Goal: Check status: Check status

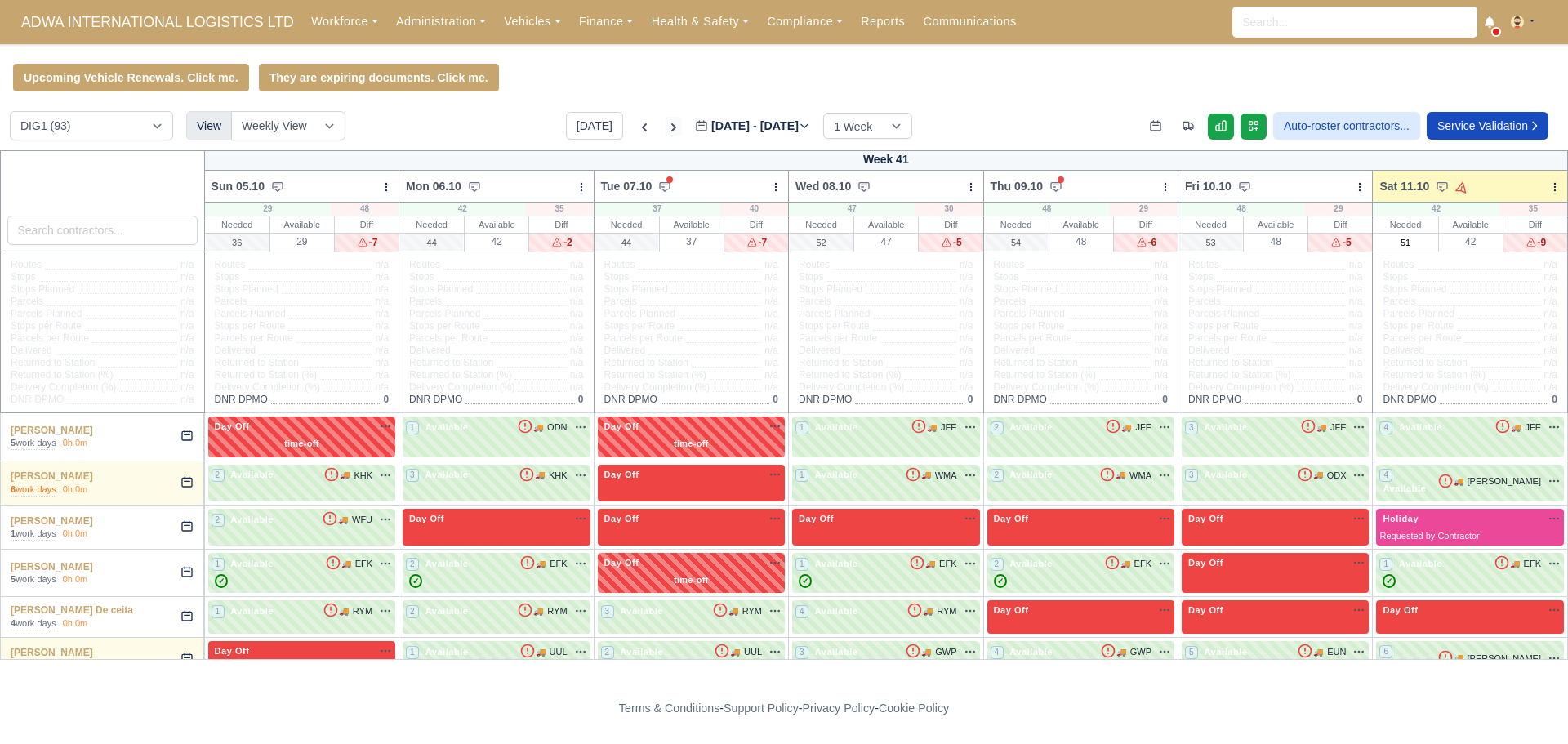
click at [666, 126] on icon at bounding box center [674, 128] width 17 height 17
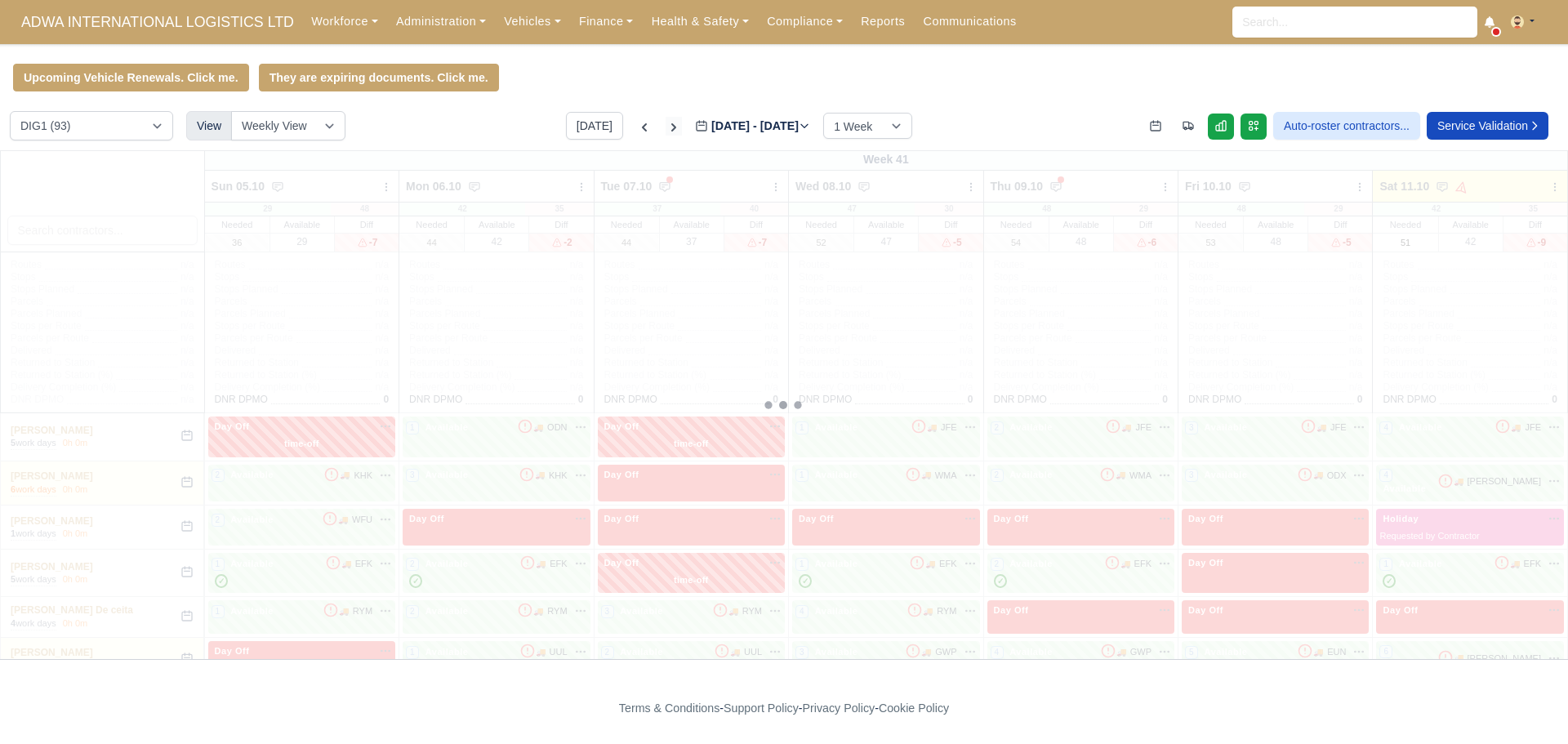
type input "[DATE]"
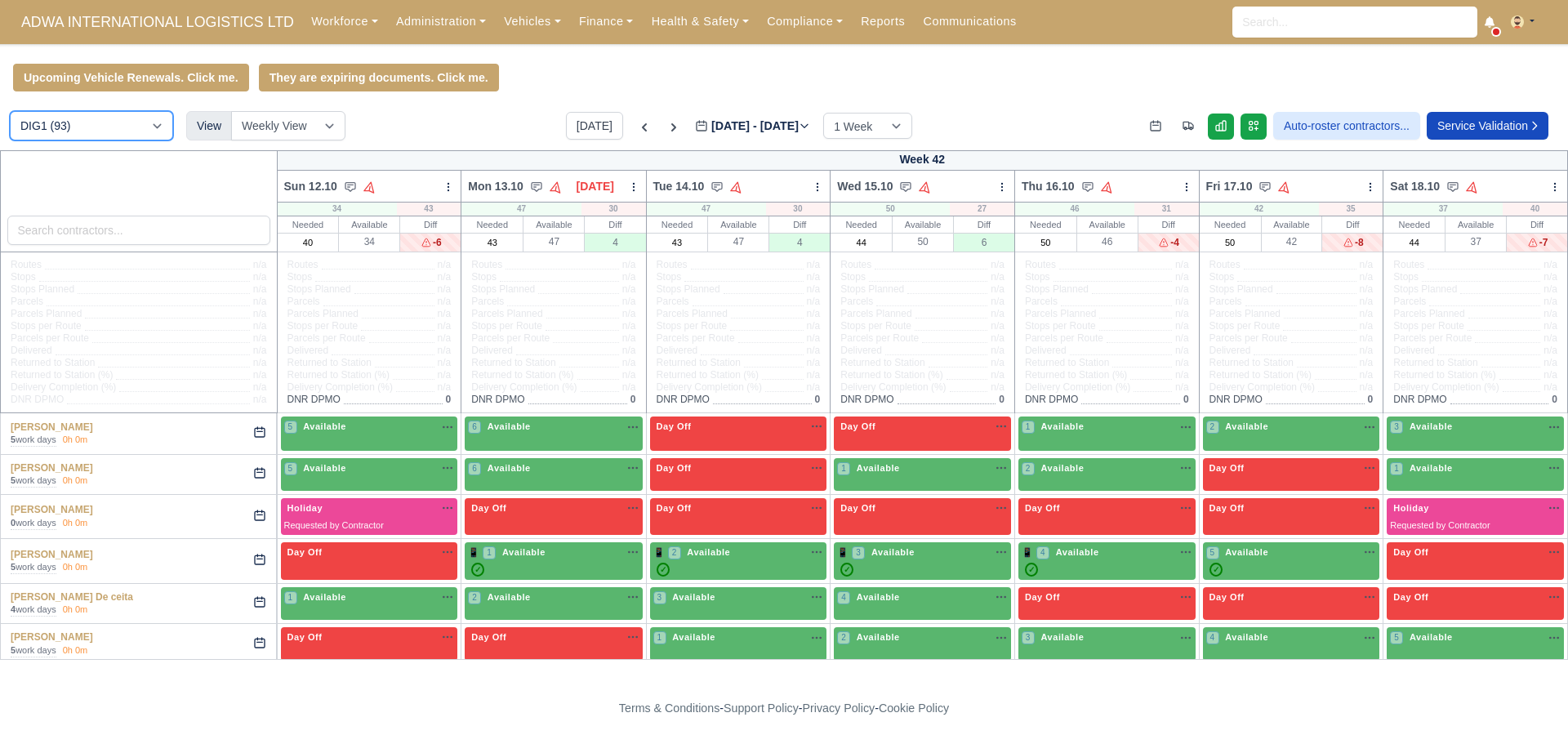
click at [132, 131] on select "DIG1 (93) DHW1 (56)" at bounding box center [92, 125] width 164 height 29
select select "2"
click at [10, 114] on select "DIG1 (93) DHW1 (56)" at bounding box center [92, 125] width 164 height 29
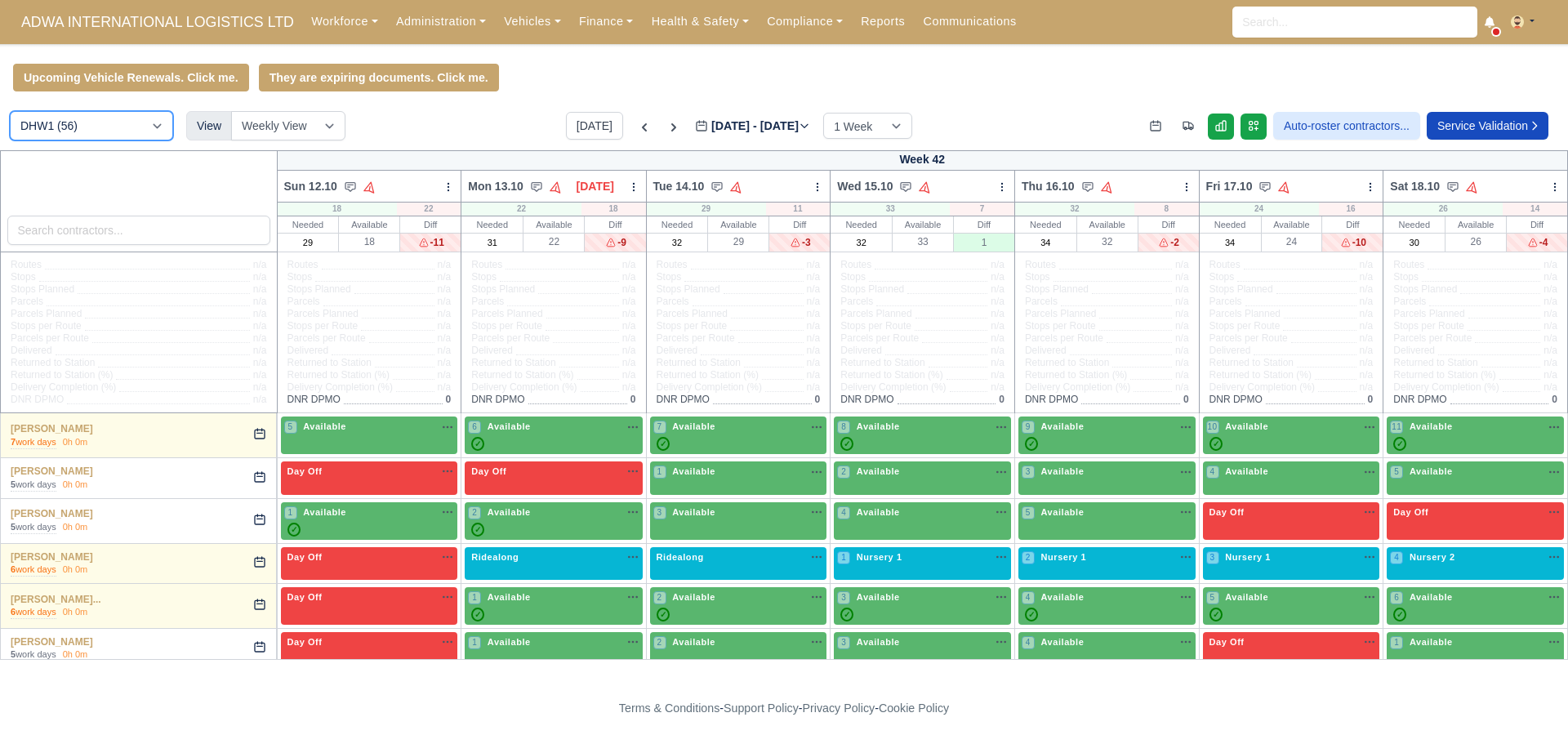
click at [127, 124] on select "DIG1 (93) DHW1 (56)" at bounding box center [92, 125] width 164 height 29
select select "1"
click at [10, 114] on select "DIG1 (93) DHW1 (56)" at bounding box center [92, 125] width 164 height 29
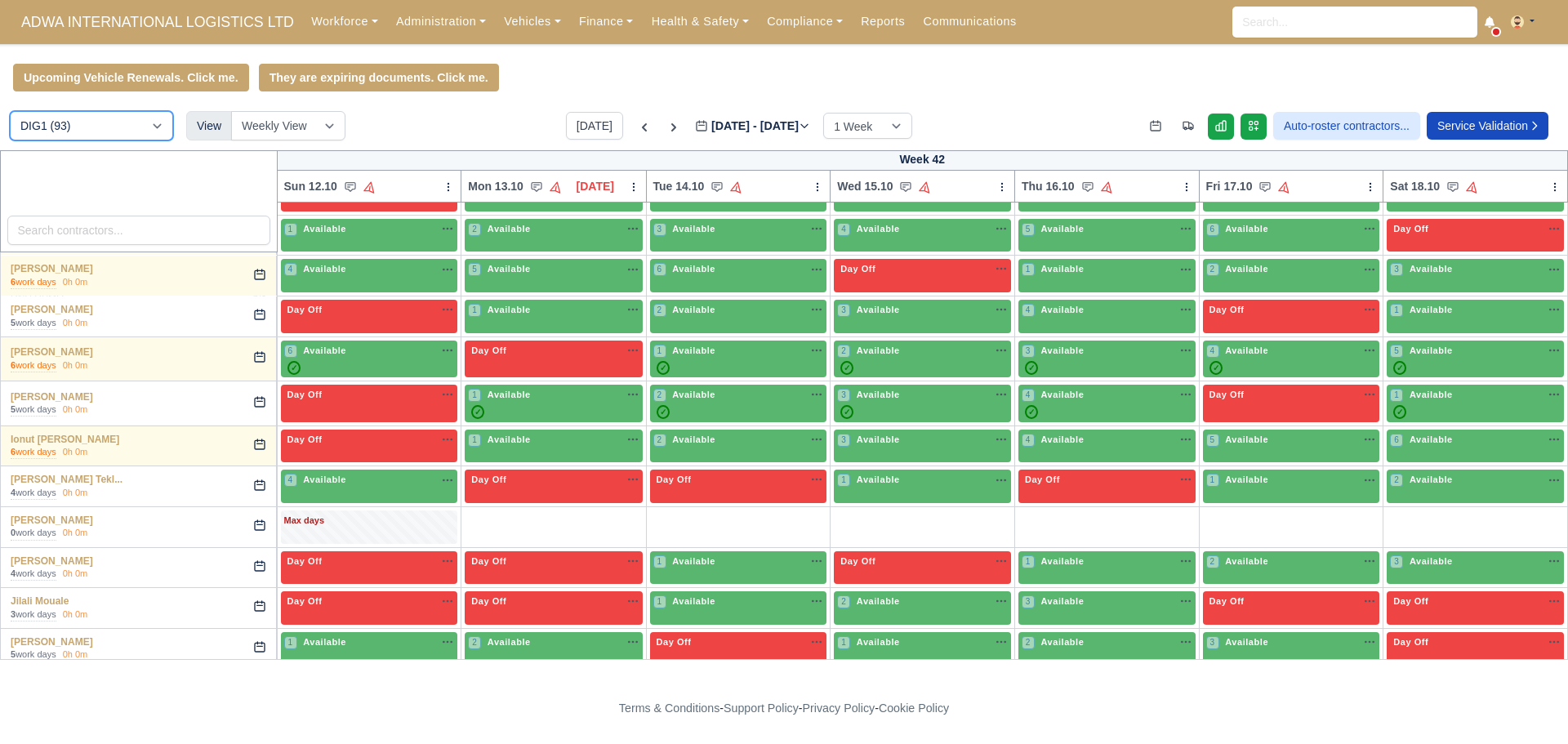
scroll to position [1156, 0]
